Goal: Task Accomplishment & Management: Manage account settings

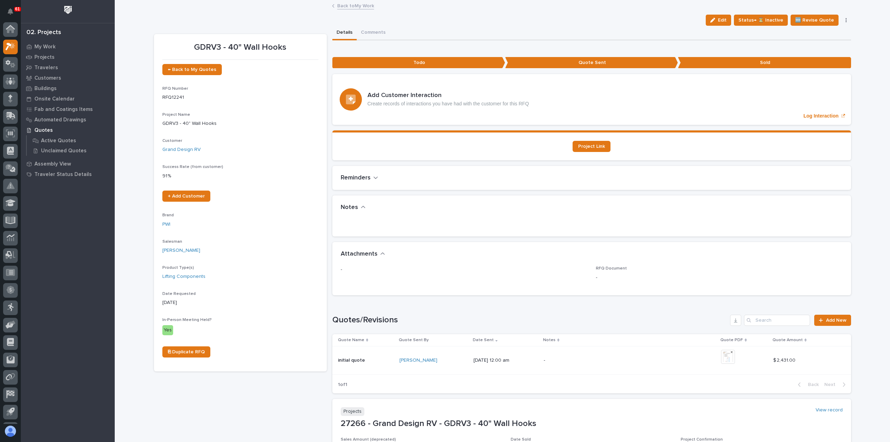
scroll to position [15, 0]
click at [48, 47] on p "My Work" at bounding box center [44, 47] width 21 height 6
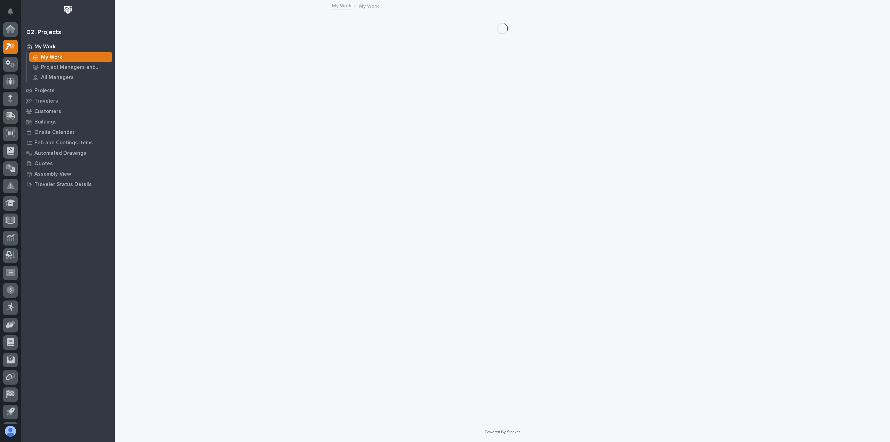
scroll to position [15, 0]
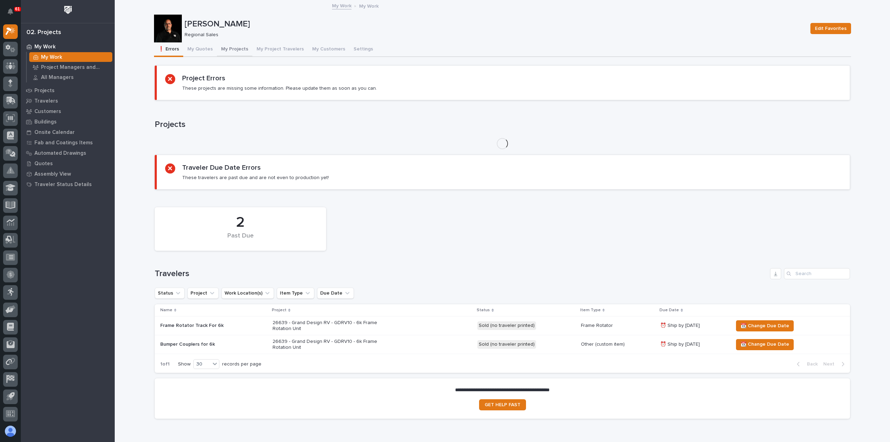
click at [231, 48] on button "My Projects" at bounding box center [234, 49] width 35 height 15
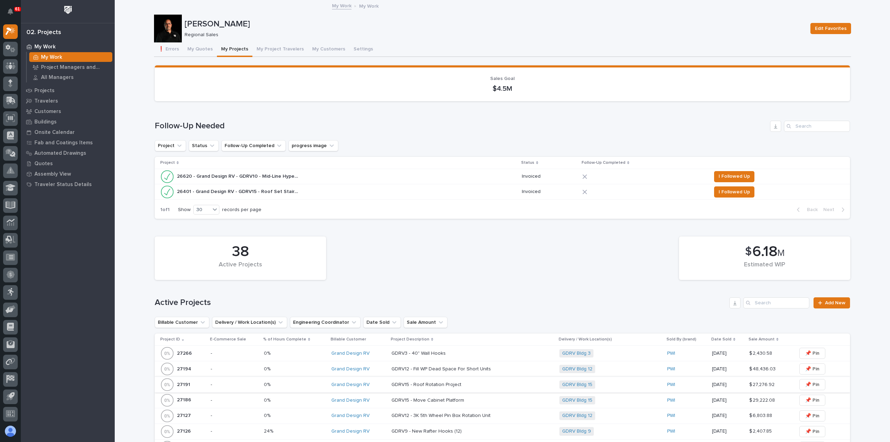
scroll to position [243, 0]
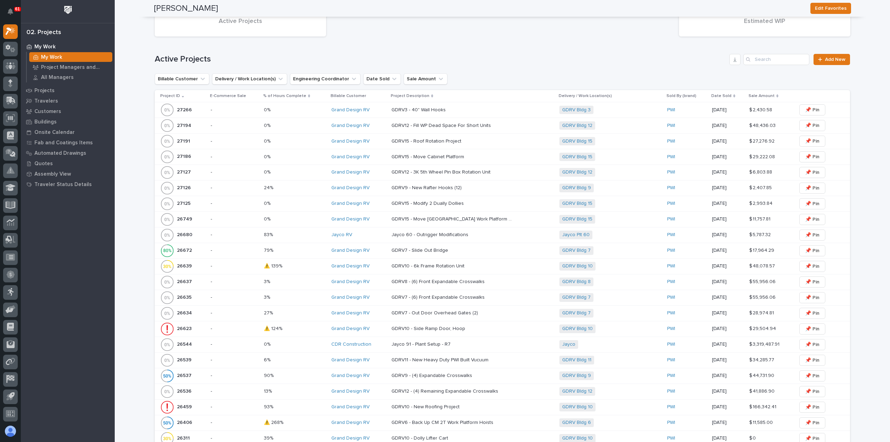
click at [415, 264] on p "GDRV10 - 6k Frame Rotation Unit" at bounding box center [428, 265] width 74 height 7
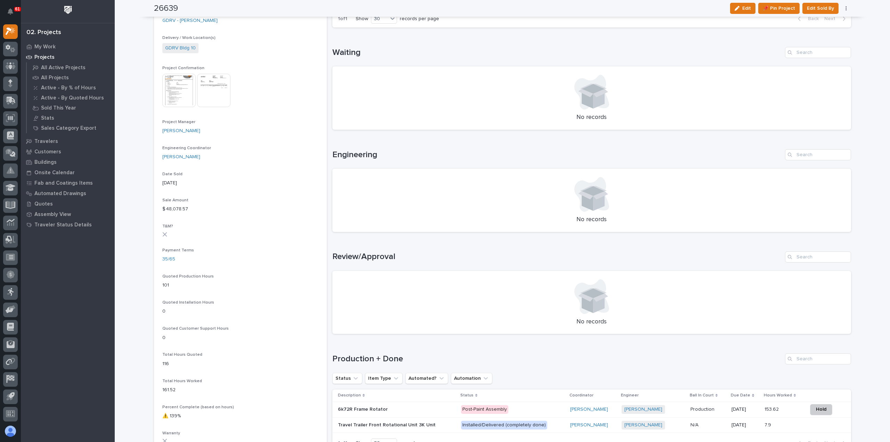
scroll to position [348, 0]
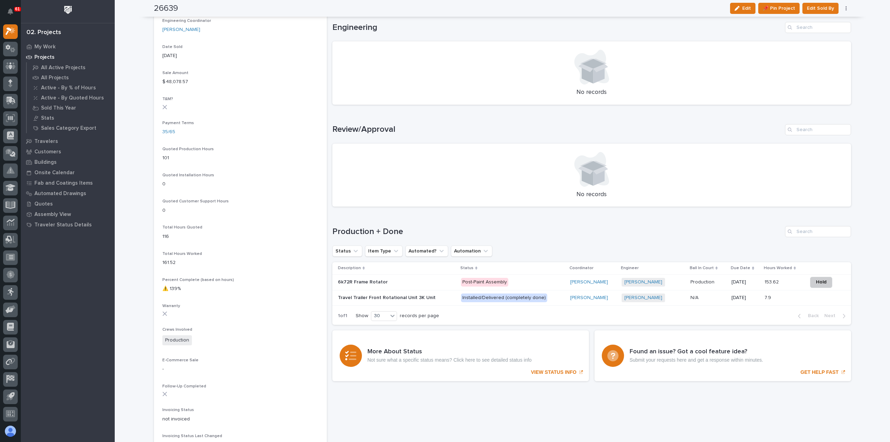
click at [428, 282] on p at bounding box center [396, 282] width 117 height 6
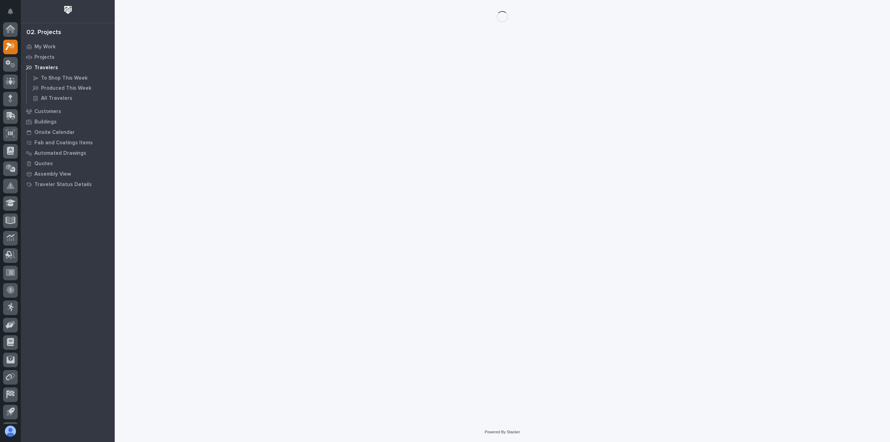
scroll to position [15, 0]
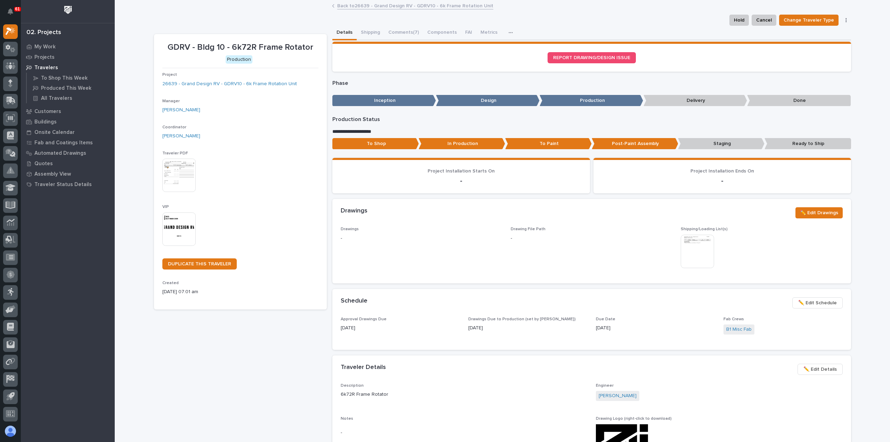
click at [508, 32] on icon "button" at bounding box center [510, 32] width 4 height 5
click at [486, 50] on span "Schedule" at bounding box center [479, 51] width 21 height 6
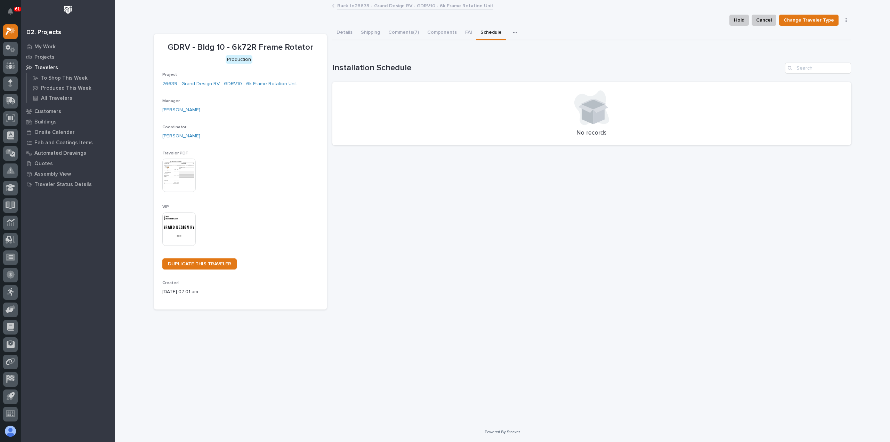
click at [513, 32] on icon "button" at bounding box center [515, 32] width 4 height 5
click at [487, 52] on span "Metrics" at bounding box center [482, 51] width 16 height 6
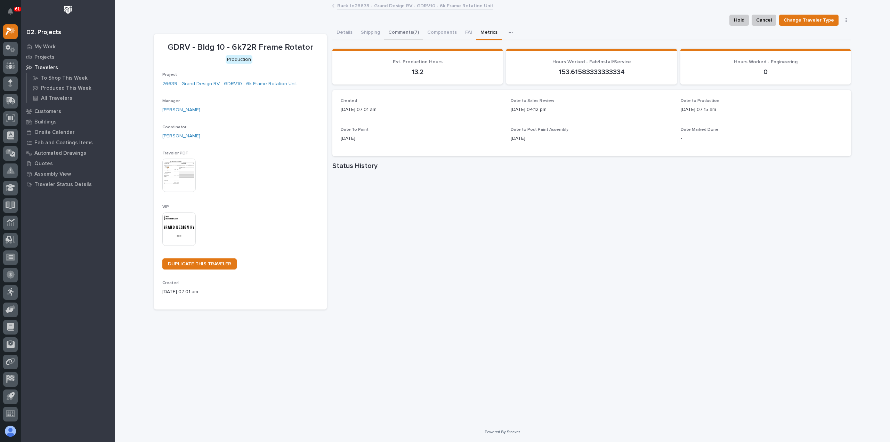
click at [400, 32] on button "Comments (7)" at bounding box center [403, 33] width 39 height 15
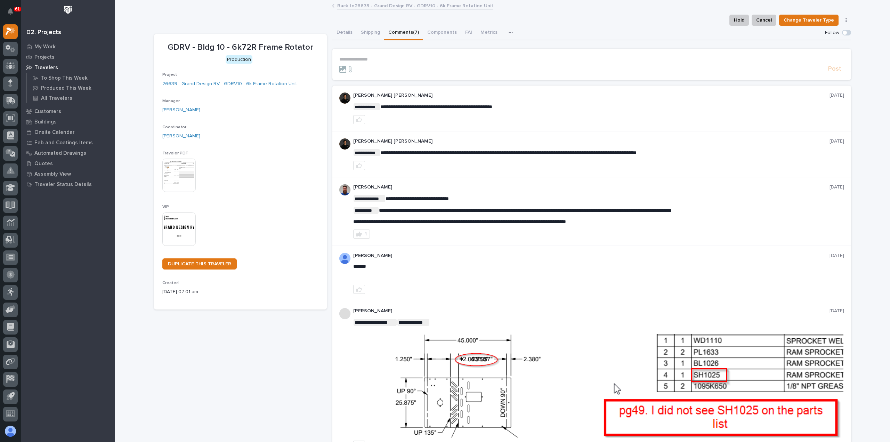
click at [373, 7] on link "Back to 26639 - Grand Design RV - GDRV10 - 6k Frame Rotation Unit" at bounding box center [415, 5] width 156 height 8
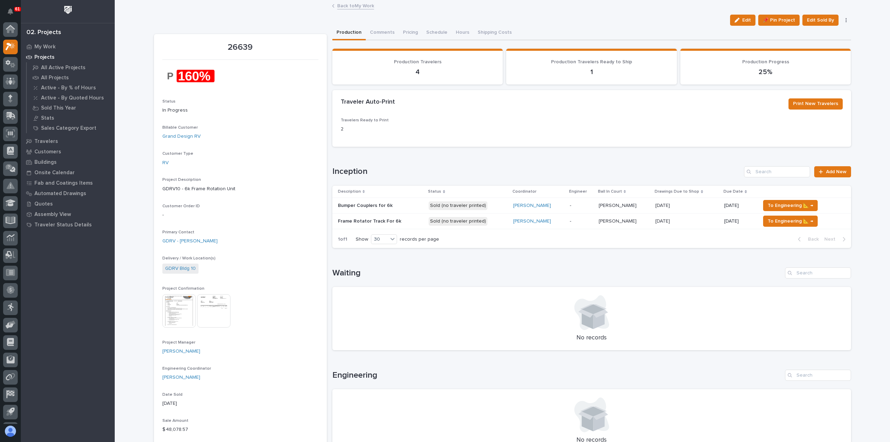
scroll to position [15, 0]
click at [465, 30] on button "Hours" at bounding box center [468, 33] width 22 height 15
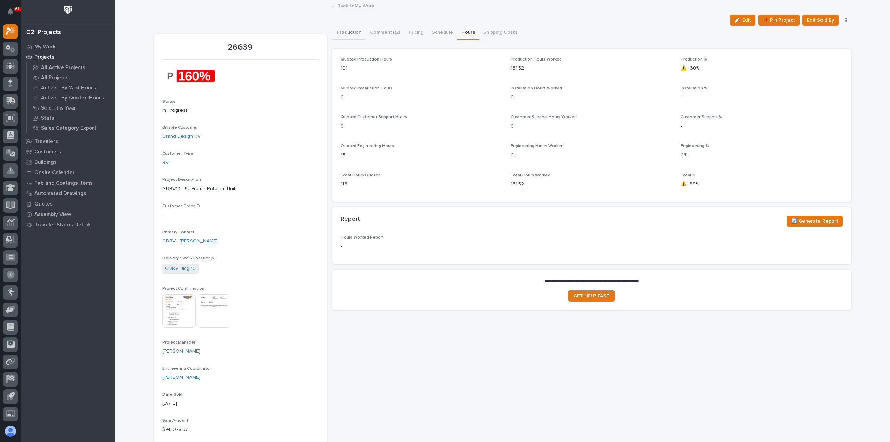
click at [344, 30] on button "Production" at bounding box center [348, 33] width 33 height 15
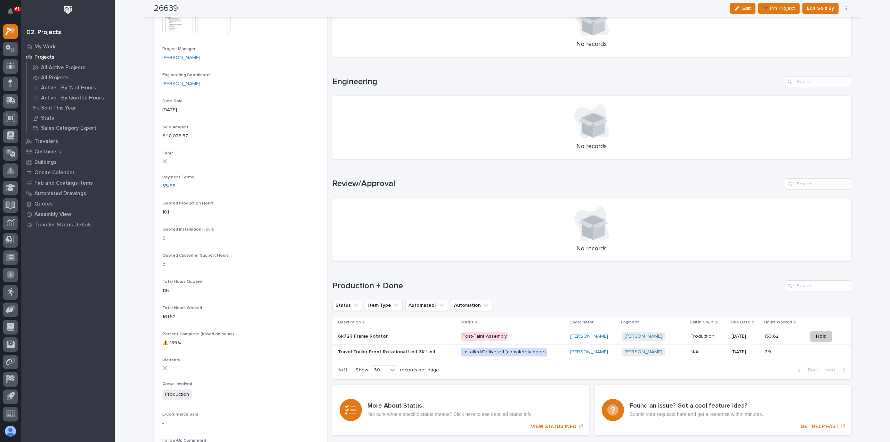
scroll to position [313, 0]
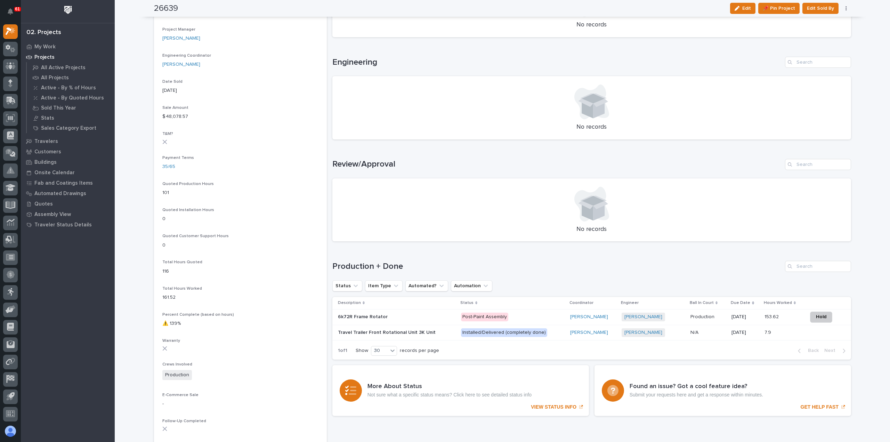
click at [423, 314] on p at bounding box center [396, 317] width 117 height 6
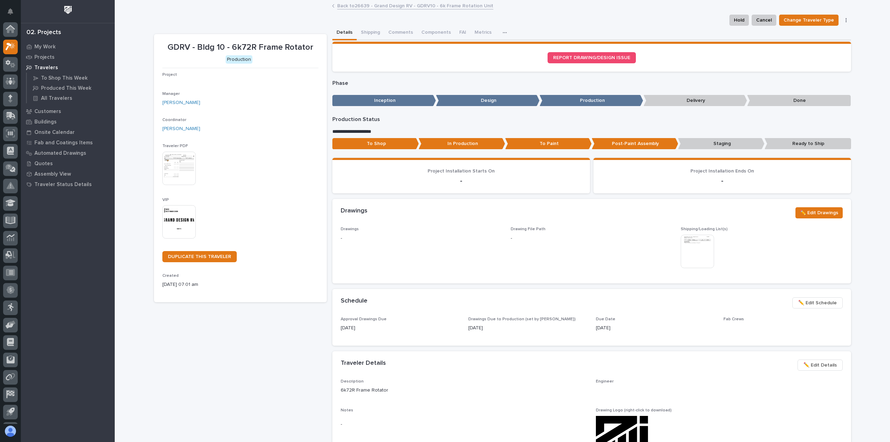
scroll to position [15, 0]
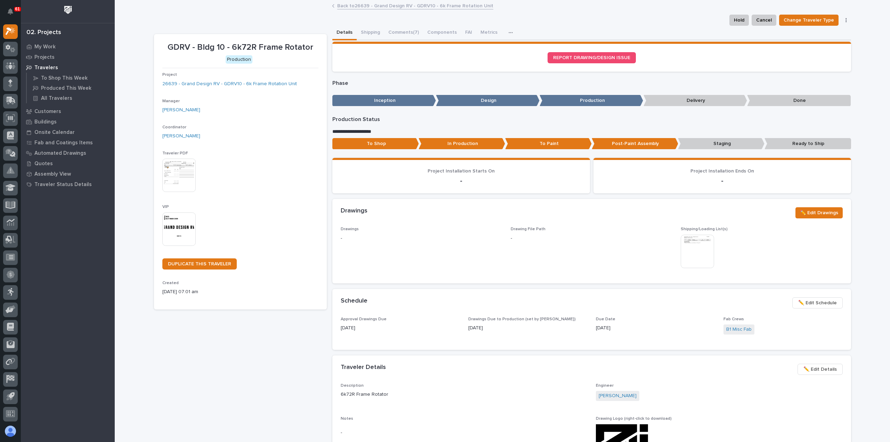
click at [799, 304] on span "✏️ Edit Schedule" at bounding box center [817, 303] width 39 height 8
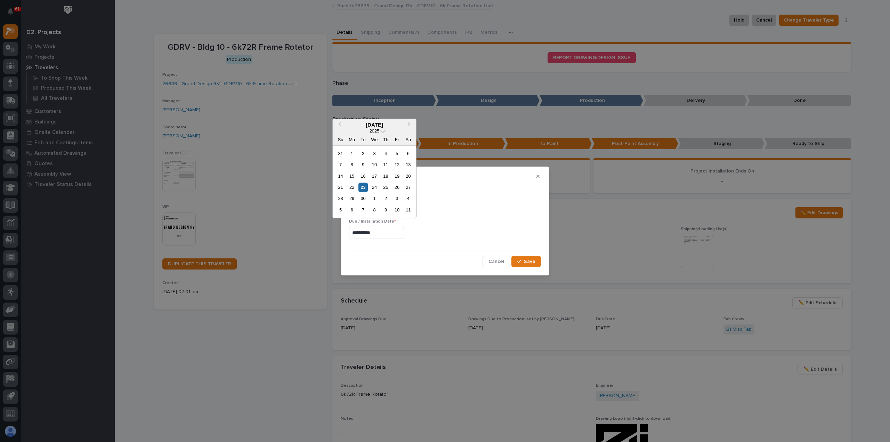
click at [389, 232] on input "**********" at bounding box center [376, 233] width 55 height 12
click at [375, 187] on div "24" at bounding box center [373, 186] width 9 height 9
type input "**********"
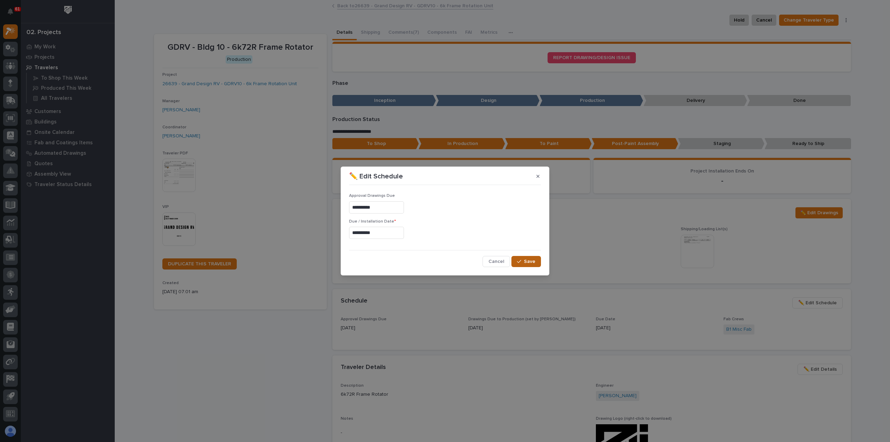
click at [533, 260] on span "Save" at bounding box center [529, 261] width 11 height 6
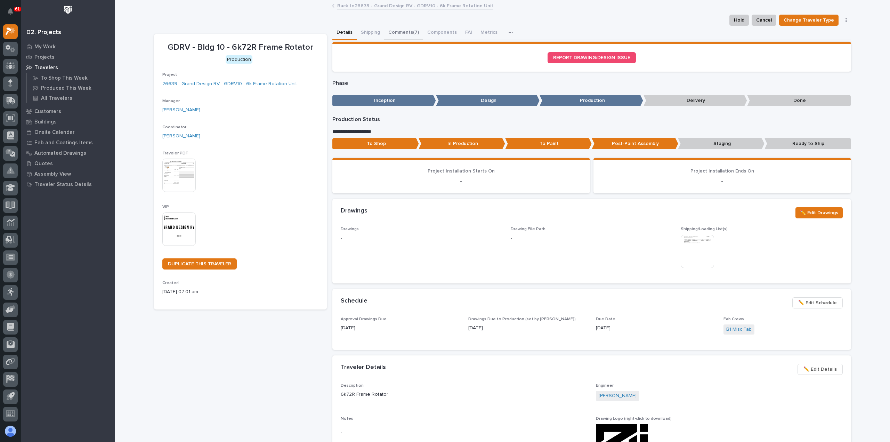
click at [395, 31] on button "Comments (7)" at bounding box center [403, 33] width 39 height 15
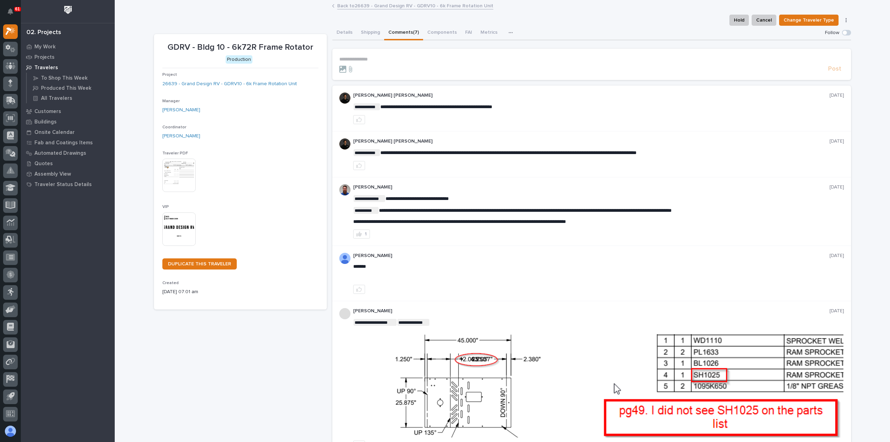
click at [367, 59] on p "**********" at bounding box center [591, 59] width 505 height 6
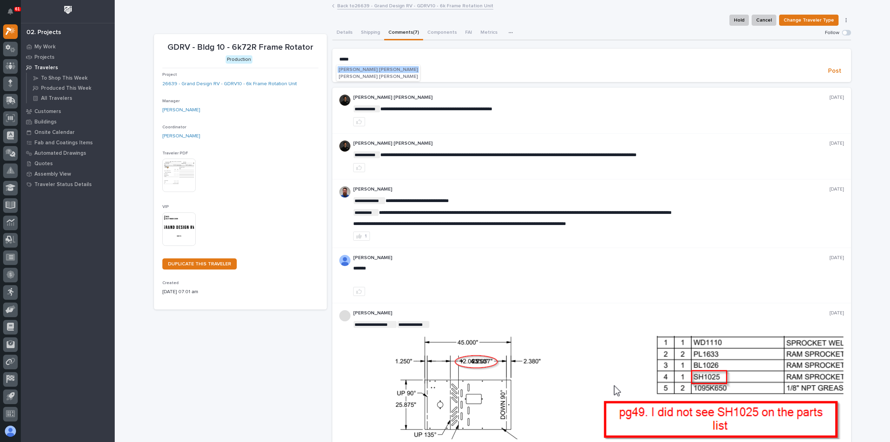
click at [353, 76] on span "[PERSON_NAME] [PERSON_NAME]" at bounding box center [377, 76] width 79 height 5
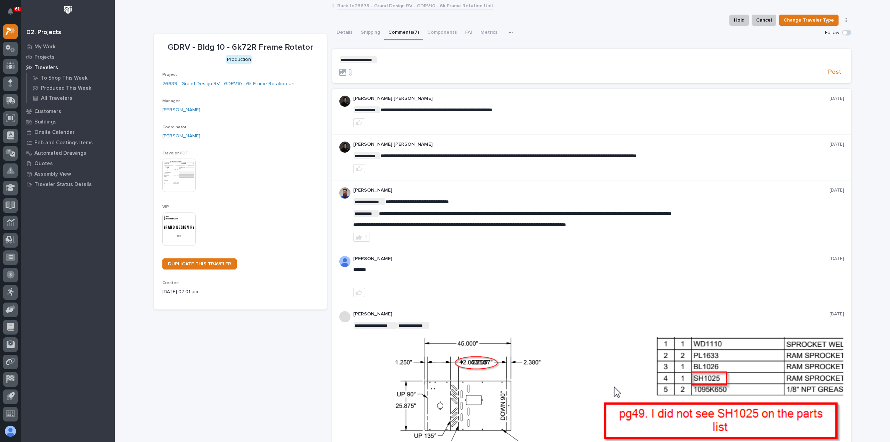
click at [384, 58] on p "**********" at bounding box center [591, 59] width 505 height 7
click at [460, 60] on span "**********" at bounding box center [441, 59] width 128 height 5
click at [562, 58] on p "**********" at bounding box center [591, 59] width 505 height 7
click at [725, 59] on span "**********" at bounding box center [551, 59] width 348 height 5
click at [795, 57] on p "**********" at bounding box center [591, 59] width 505 height 7
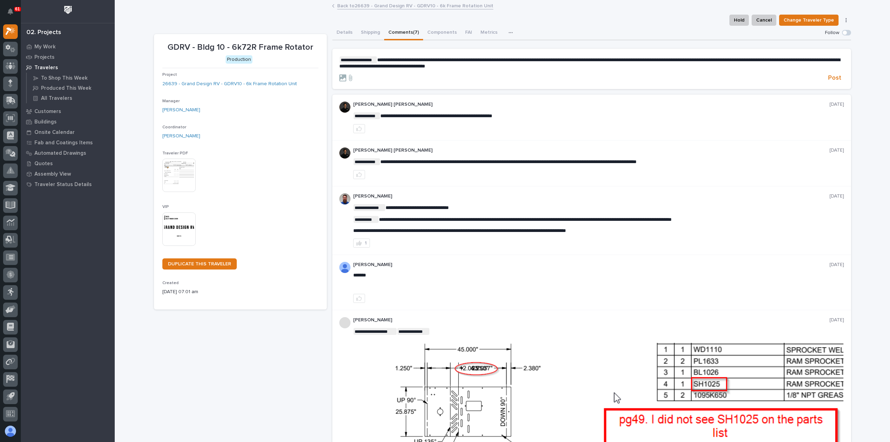
click at [377, 60] on span "**********" at bounding box center [589, 62] width 500 height 11
click at [391, 68] on span "[PERSON_NAME]" at bounding box center [397, 69] width 39 height 5
click at [578, 65] on p "**********" at bounding box center [591, 62] width 505 height 13
click at [830, 76] on span "Post" at bounding box center [834, 78] width 13 height 8
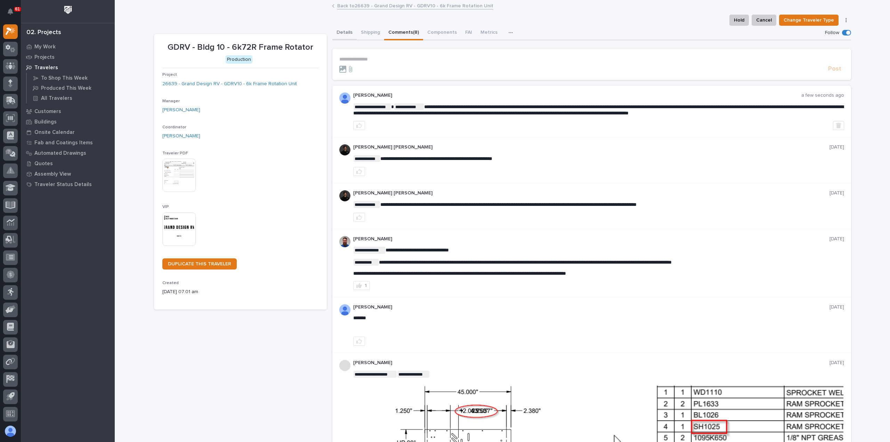
click at [342, 31] on button "Details" at bounding box center [344, 33] width 24 height 15
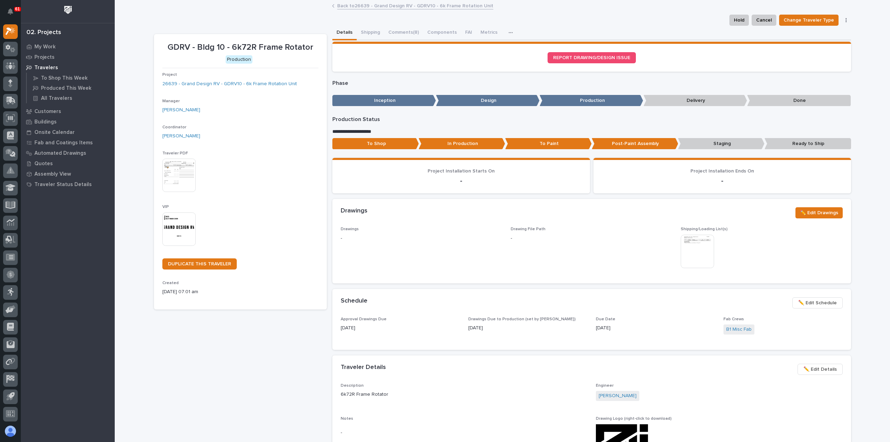
click at [508, 32] on icon "button" at bounding box center [510, 32] width 4 height 5
click at [424, 7] on link "Back to 26639 - Grand Design RV - GDRV10 - 6k Frame Rotation Unit" at bounding box center [415, 5] width 156 height 8
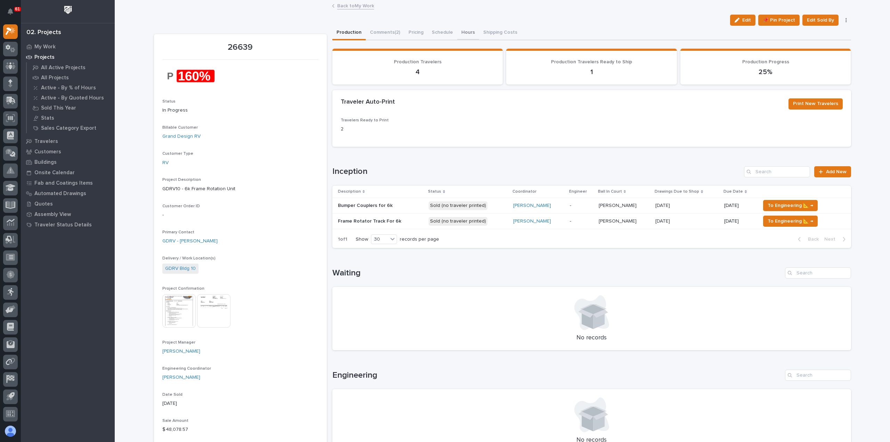
click at [464, 30] on button "Hours" at bounding box center [468, 33] width 22 height 15
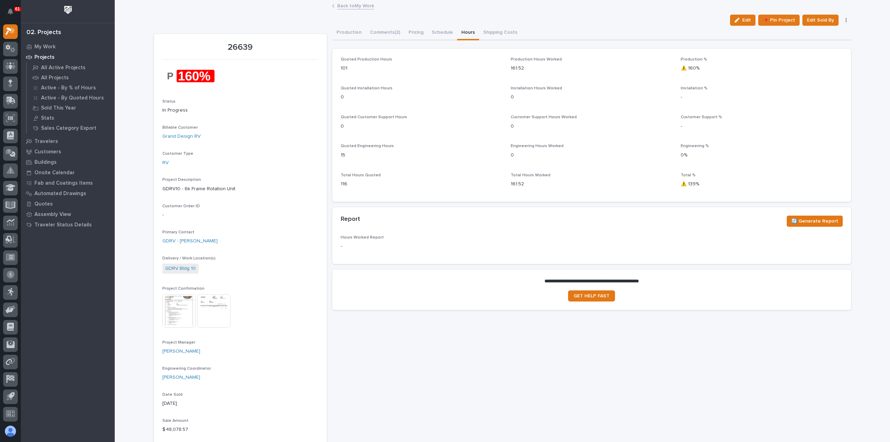
click at [340, 6] on link "Back to My Work" at bounding box center [355, 5] width 37 height 8
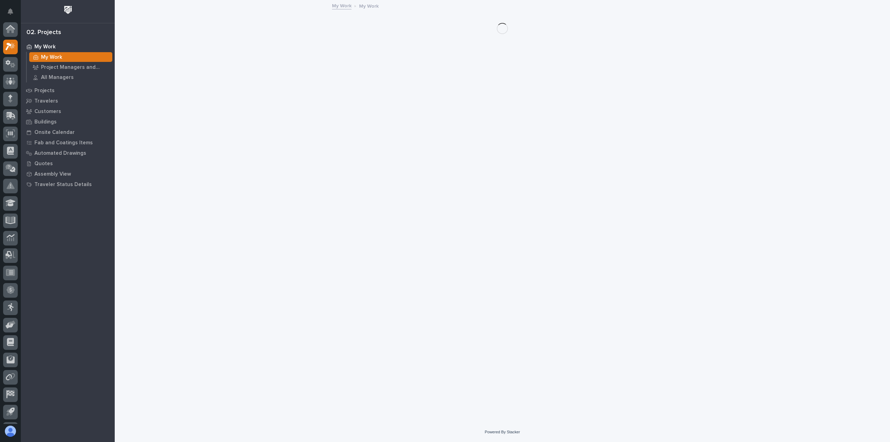
scroll to position [15, 0]
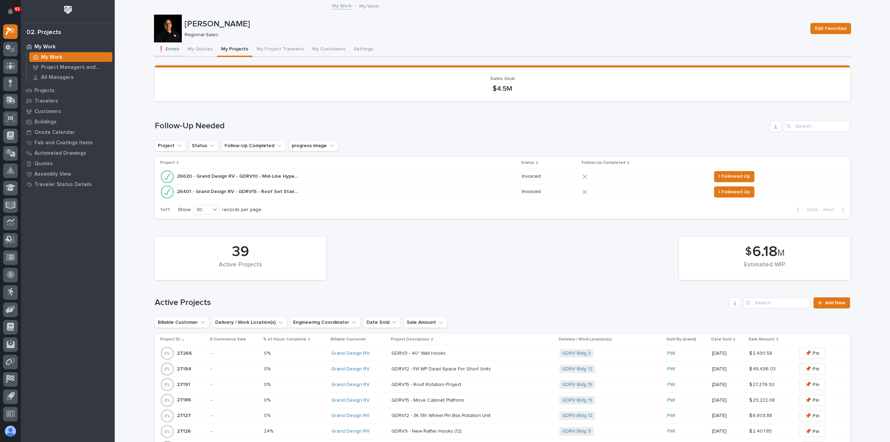
click at [170, 48] on button "❗ Errors" at bounding box center [168, 49] width 29 height 15
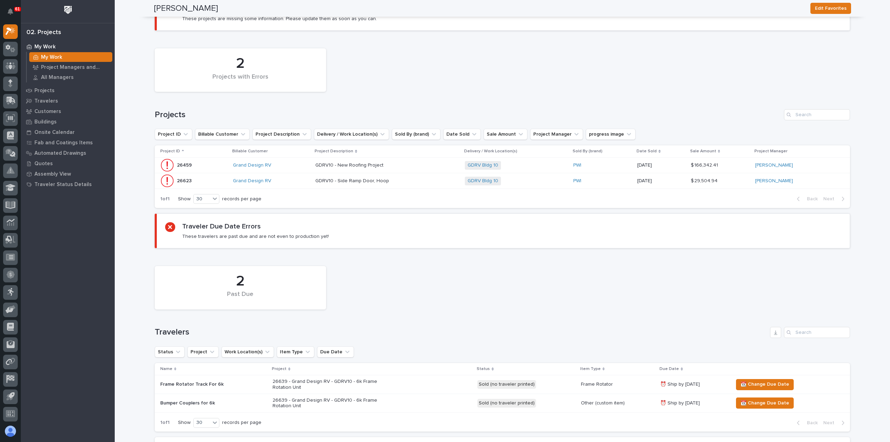
scroll to position [104, 0]
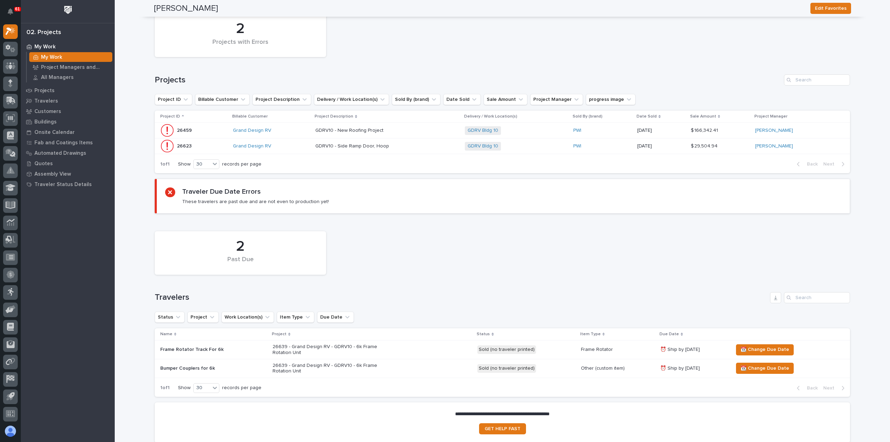
click at [414, 147] on p at bounding box center [376, 146] width 122 height 6
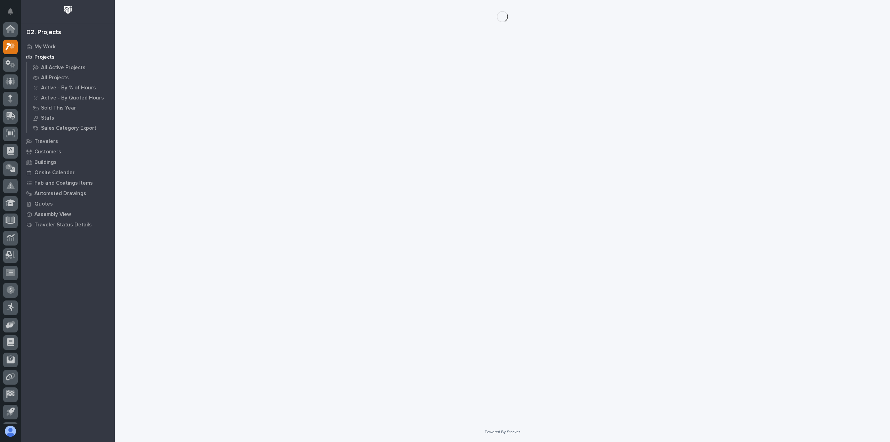
scroll to position [15, 0]
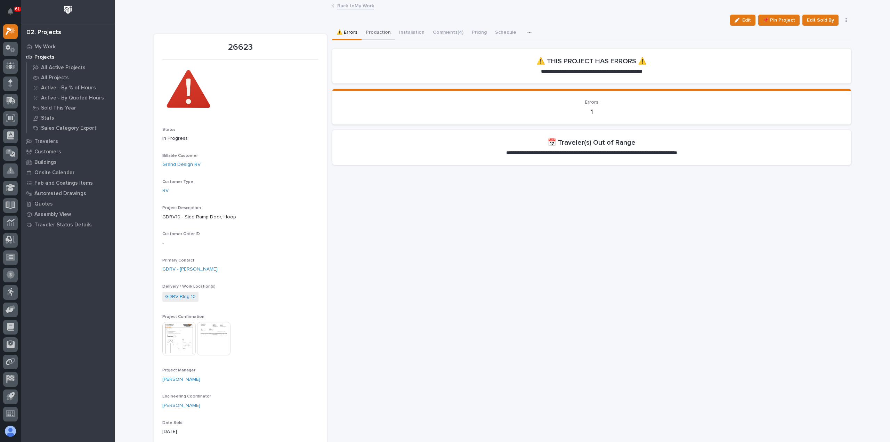
click at [373, 30] on button "Production" at bounding box center [377, 33] width 33 height 15
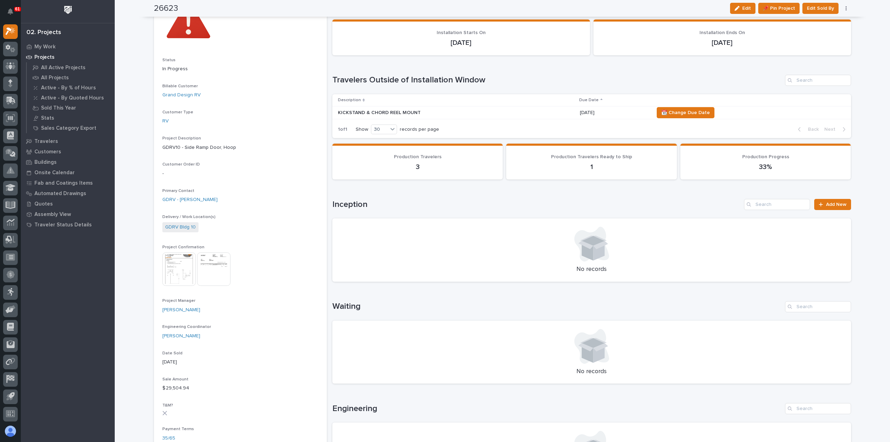
scroll to position [35, 0]
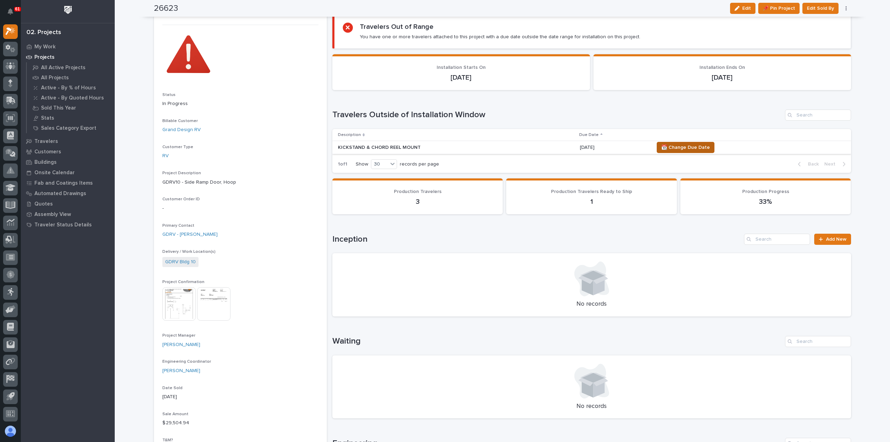
click at [676, 143] on span "📆 Change Due Date" at bounding box center [685, 147] width 49 height 8
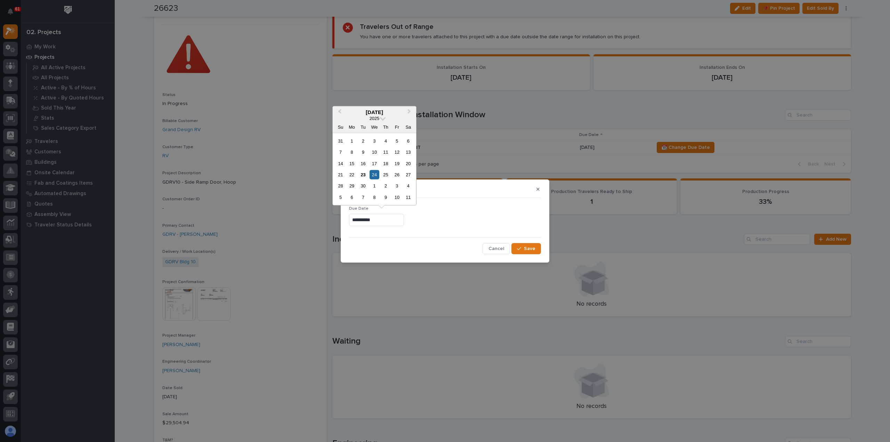
click at [383, 220] on input "**********" at bounding box center [376, 220] width 55 height 12
click at [396, 173] on div "26" at bounding box center [396, 174] width 9 height 9
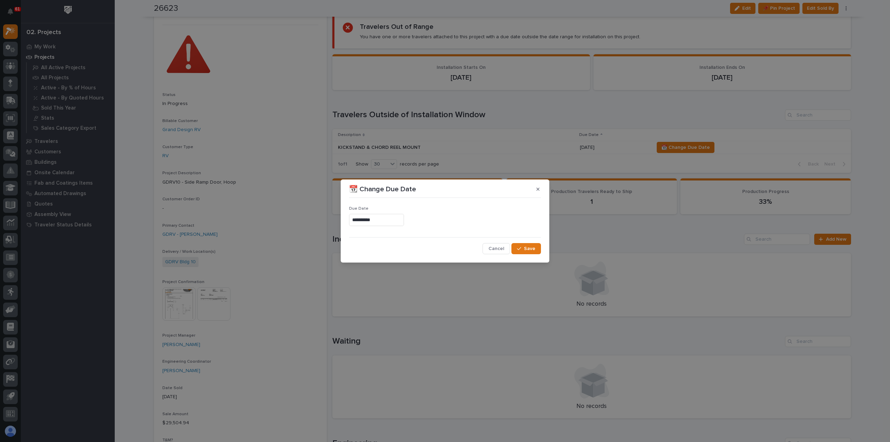
type input "**********"
click at [530, 250] on span "Save" at bounding box center [529, 248] width 11 height 6
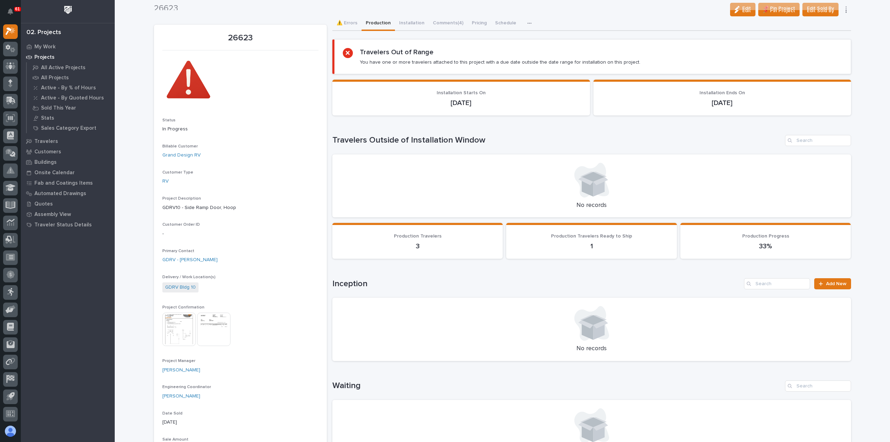
scroll to position [0, 0]
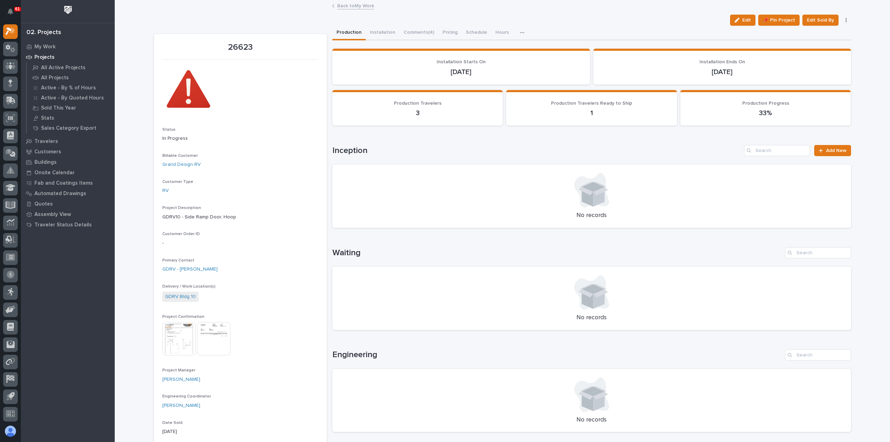
click at [346, 32] on button "Production" at bounding box center [348, 33] width 33 height 15
click at [340, 6] on link "Back to My Work" at bounding box center [355, 5] width 37 height 8
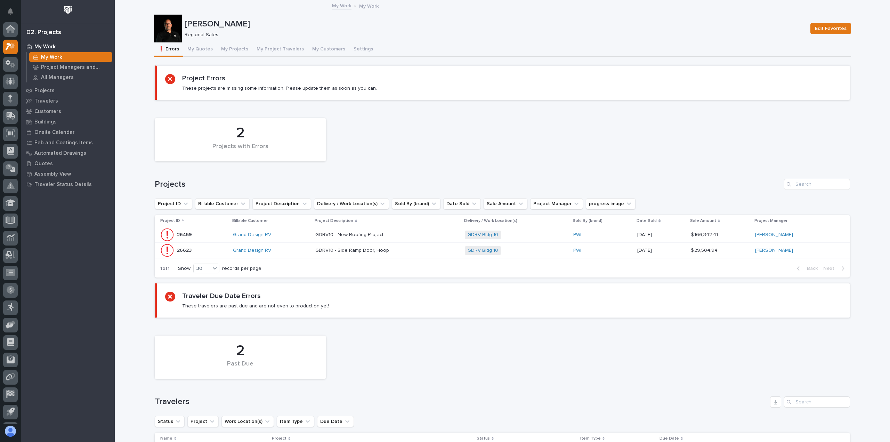
scroll to position [15, 0]
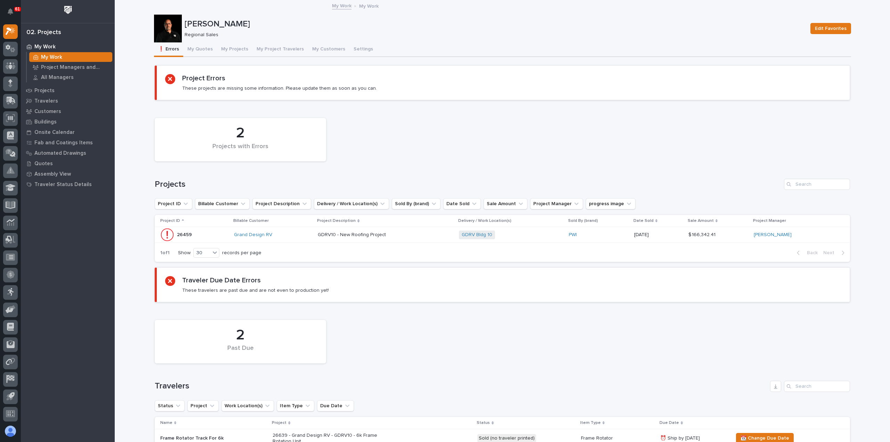
click at [410, 232] on p at bounding box center [379, 235] width 122 height 6
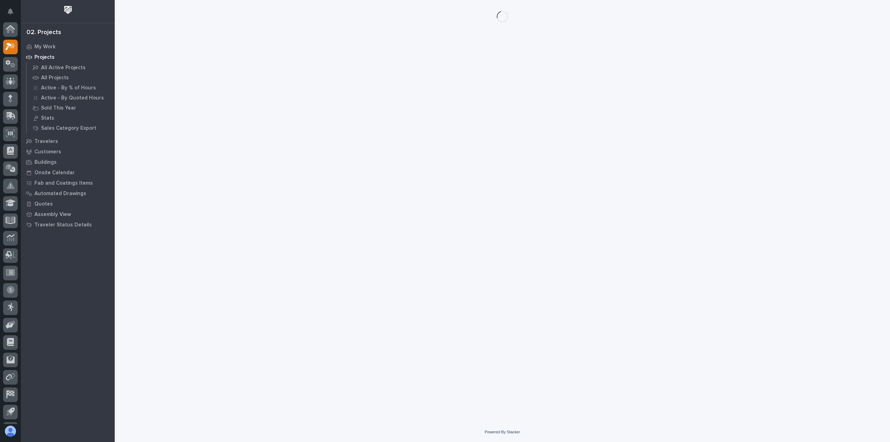
scroll to position [15, 0]
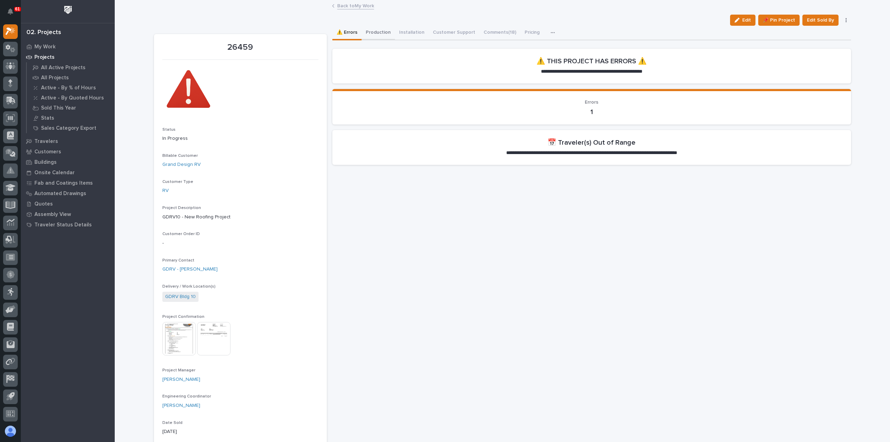
click at [381, 31] on button "Production" at bounding box center [377, 33] width 33 height 15
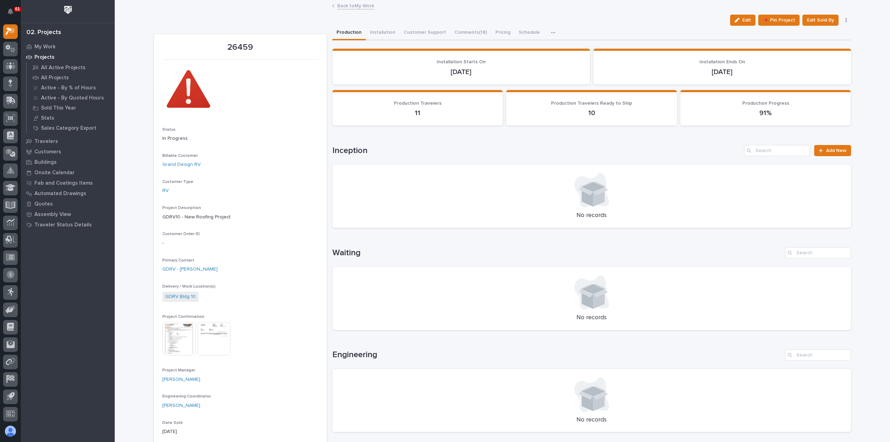
click at [351, 4] on link "Back to My Work" at bounding box center [355, 5] width 37 height 8
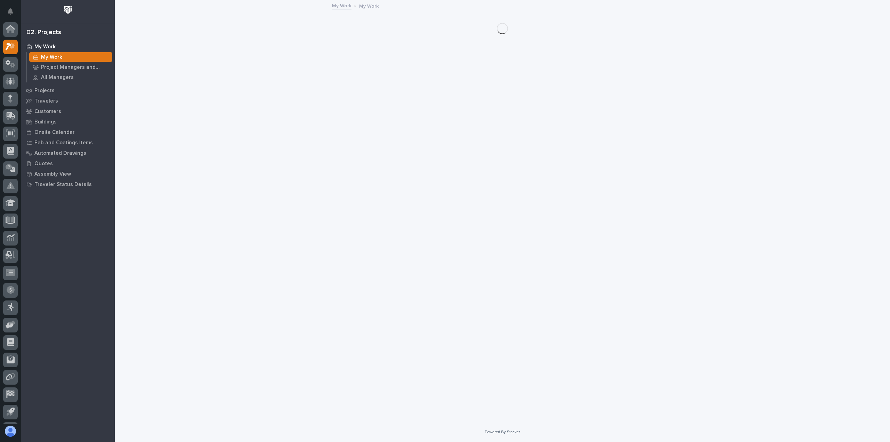
scroll to position [15, 0]
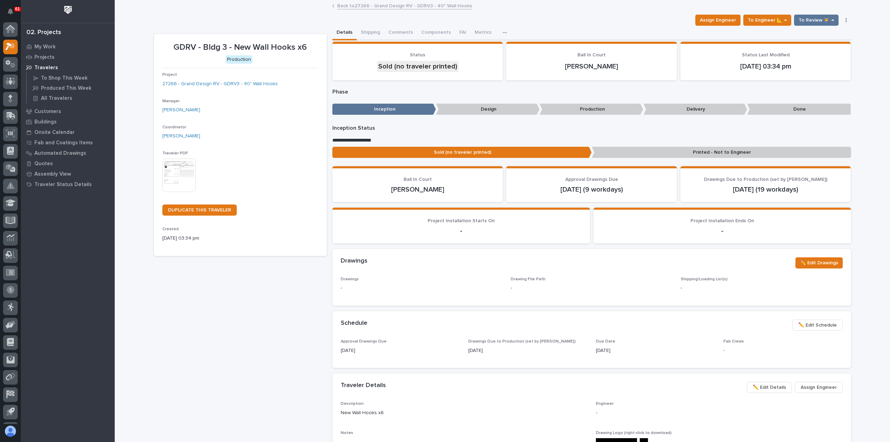
scroll to position [15, 0]
